Goal: Task Accomplishment & Management: Manage account settings

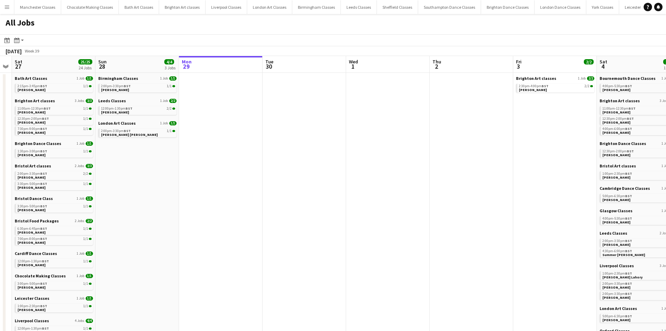
drag, startPoint x: 494, startPoint y: 207, endPoint x: 73, endPoint y: 224, distance: 420.8
click at [73, 224] on app-calendar-viewport "Wed 24 Thu 25 Fri 26 Sat 27 25/25 24 Jobs Sun 28 4/4 3 Jobs Mon 29 Tue 30 Wed 1…" at bounding box center [333, 305] width 666 height 499
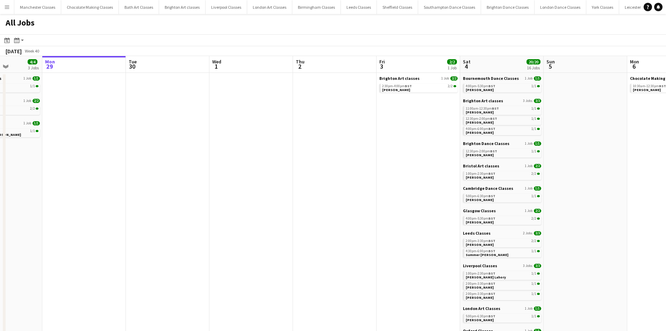
drag, startPoint x: 193, startPoint y: 221, endPoint x: 29, endPoint y: 225, distance: 164.5
click at [29, 225] on app-calendar-viewport "Fri 26 Sat 27 25/25 24 Jobs Sun 28 4/4 3 Jobs Mon 29 Tue 30 Wed 1 Thu 2 Fri 3 2…" at bounding box center [333, 305] width 666 height 499
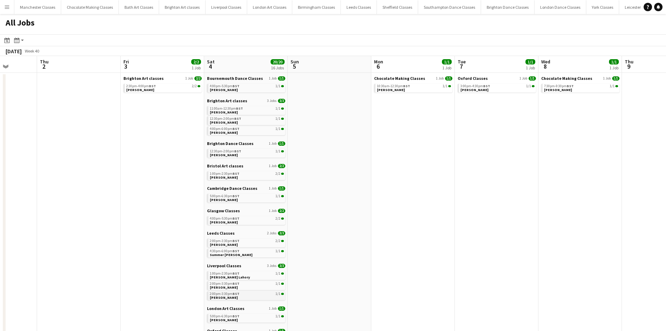
click at [232, 295] on span "2:00pm-3:30pm BST" at bounding box center [225, 293] width 30 height 3
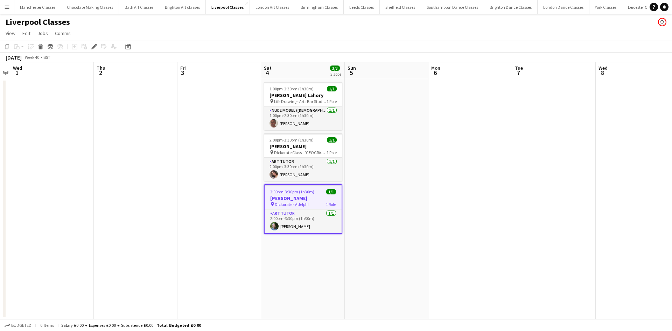
click at [310, 200] on h3 "[PERSON_NAME]" at bounding box center [302, 198] width 77 height 6
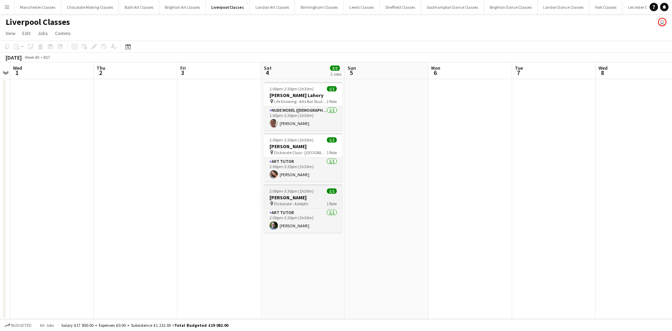
click at [295, 201] on span "Dickorate - Adelphi" at bounding box center [291, 203] width 34 height 5
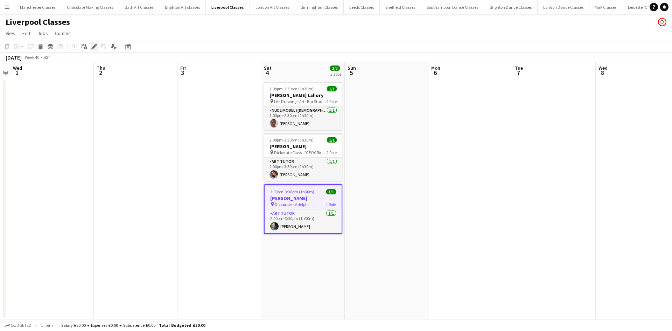
click at [94, 48] on icon "Edit" at bounding box center [94, 47] width 6 height 6
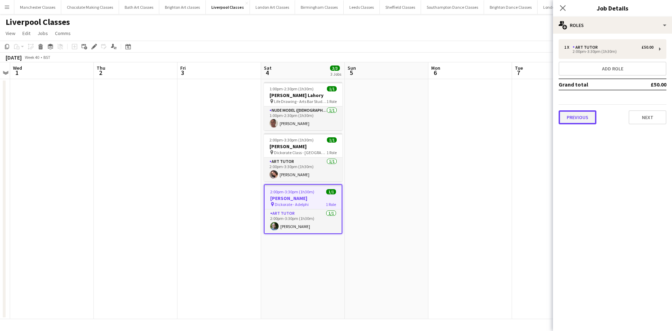
click at [586, 120] on button "Previous" at bounding box center [577, 117] width 38 height 14
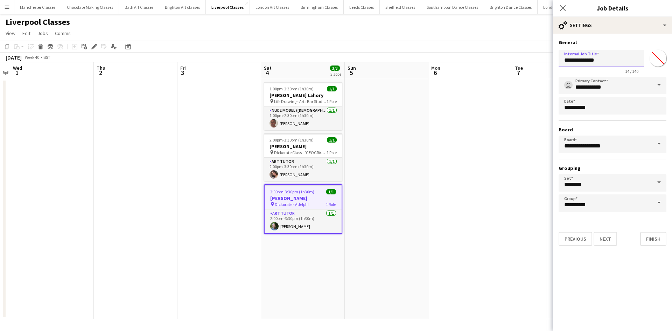
drag, startPoint x: 615, startPoint y: 59, endPoint x: 527, endPoint y: 62, distance: 88.2
click at [531, 62] on body "Menu Boards Boards Boards All jobs Status Workforce Workforce My Workforce Recr…" at bounding box center [336, 165] width 672 height 331
paste input "**********"
type input "**********"
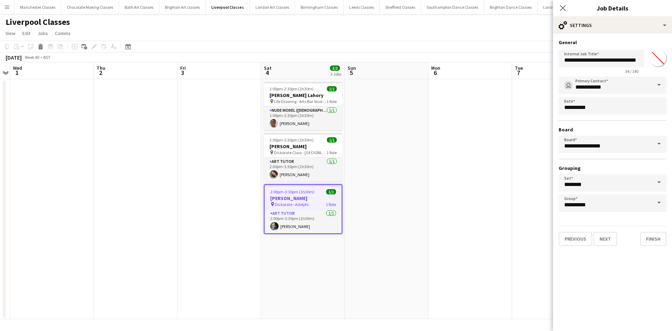
click at [500, 151] on app-date-cell at bounding box center [470, 199] width 84 height 240
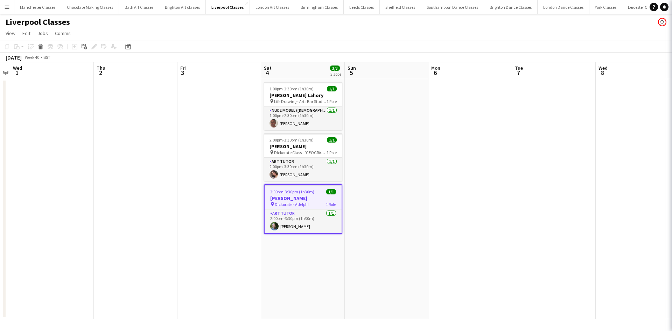
scroll to position [0, 0]
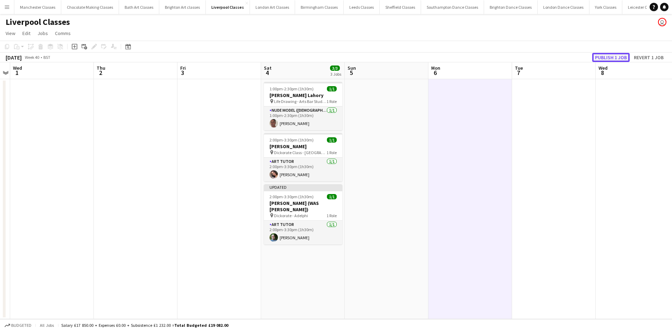
click at [614, 59] on button "Publish 1 job" at bounding box center [610, 57] width 37 height 9
